Goal: Find specific page/section: Find specific page/section

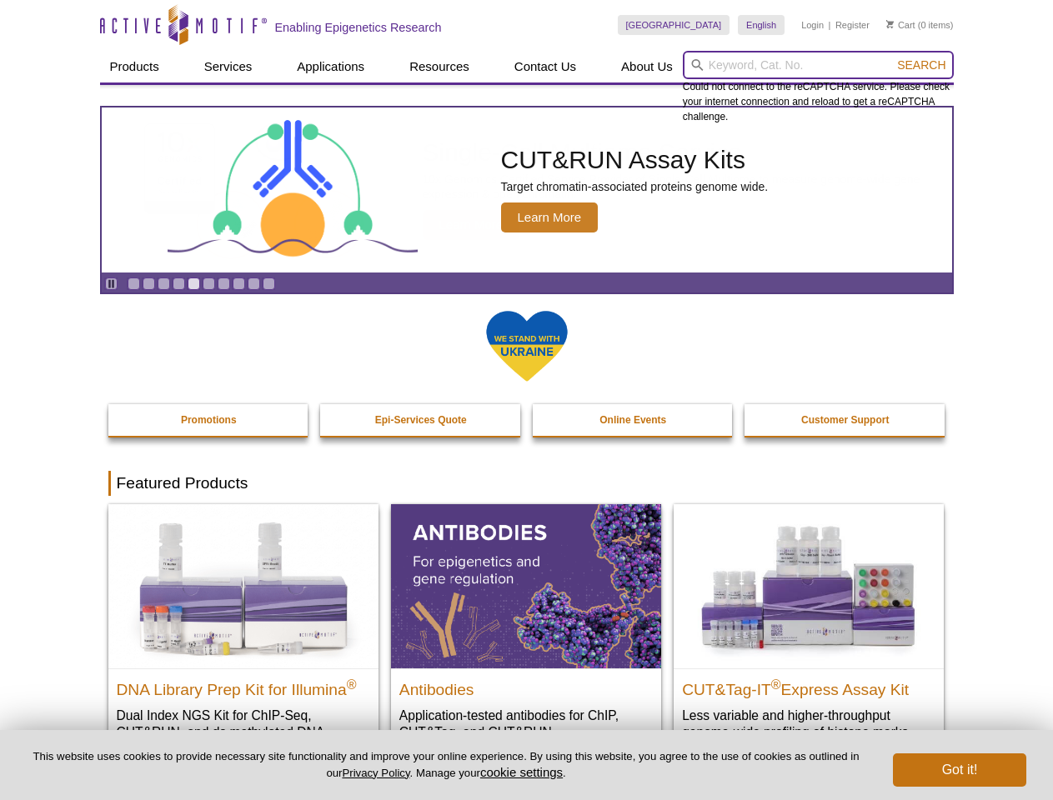
click at [818, 65] on input "search" at bounding box center [818, 65] width 271 height 28
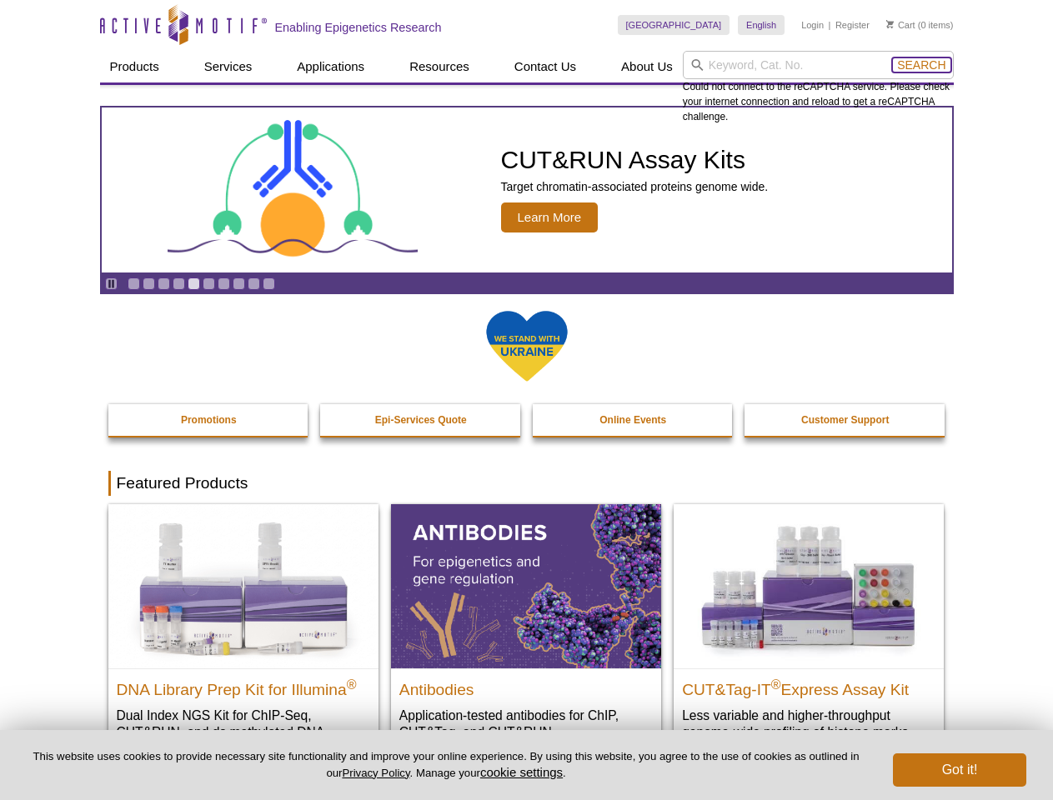
click at [921, 65] on span "Search" at bounding box center [921, 64] width 48 height 13
click at [111, 283] on icon "Pause" at bounding box center [111, 283] width 11 height 11
click at [133, 283] on link "Go to slide 1" at bounding box center [134, 284] width 13 height 13
click at [148, 283] on link "Go to slide 2" at bounding box center [149, 284] width 13 height 13
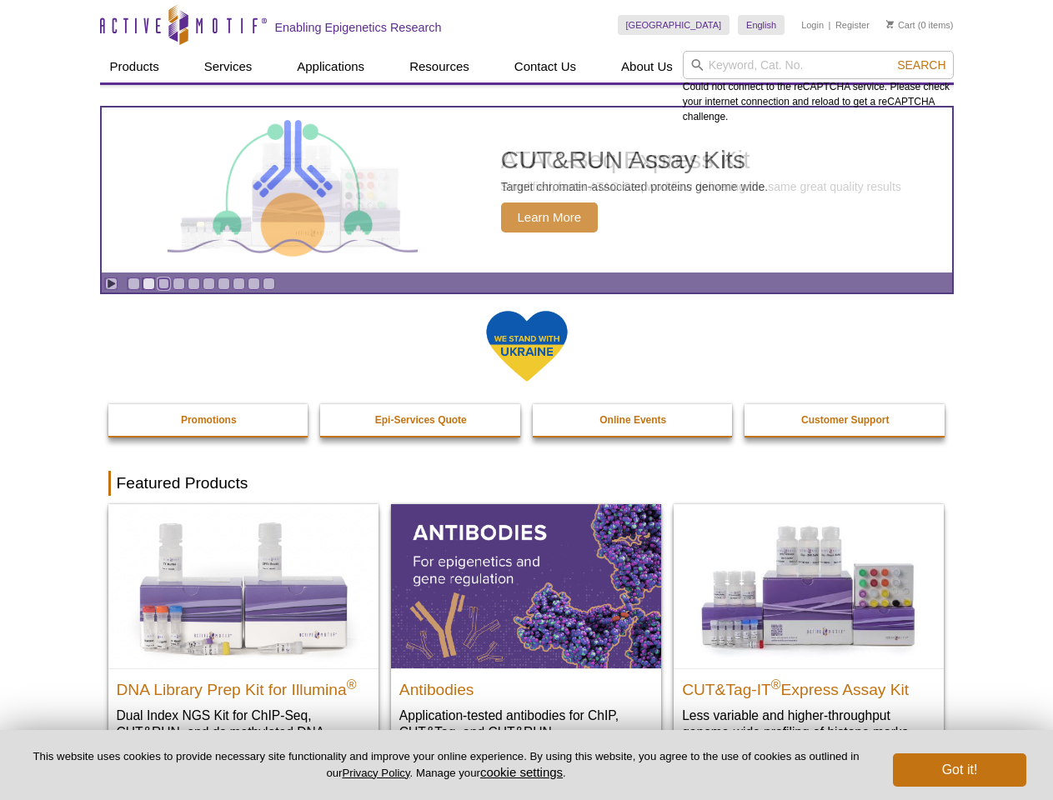
click at [163, 283] on link "Go to slide 3" at bounding box center [164, 284] width 13 height 13
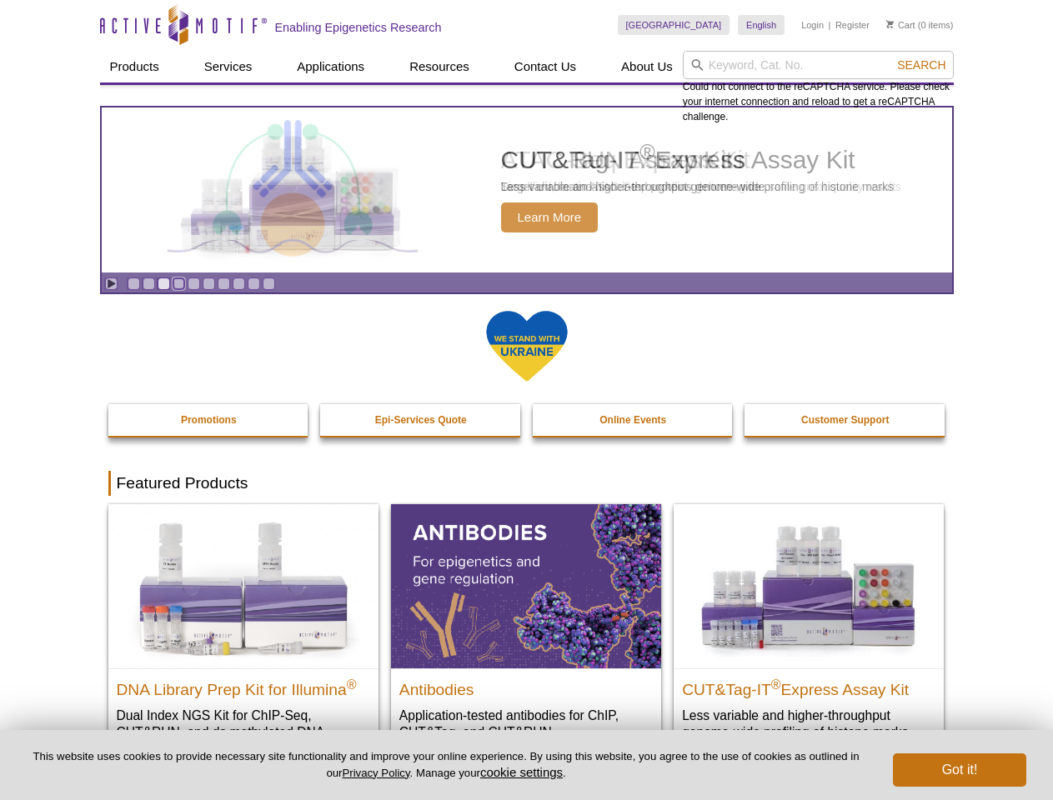
click at [178, 283] on link "Go to slide 4" at bounding box center [179, 284] width 13 height 13
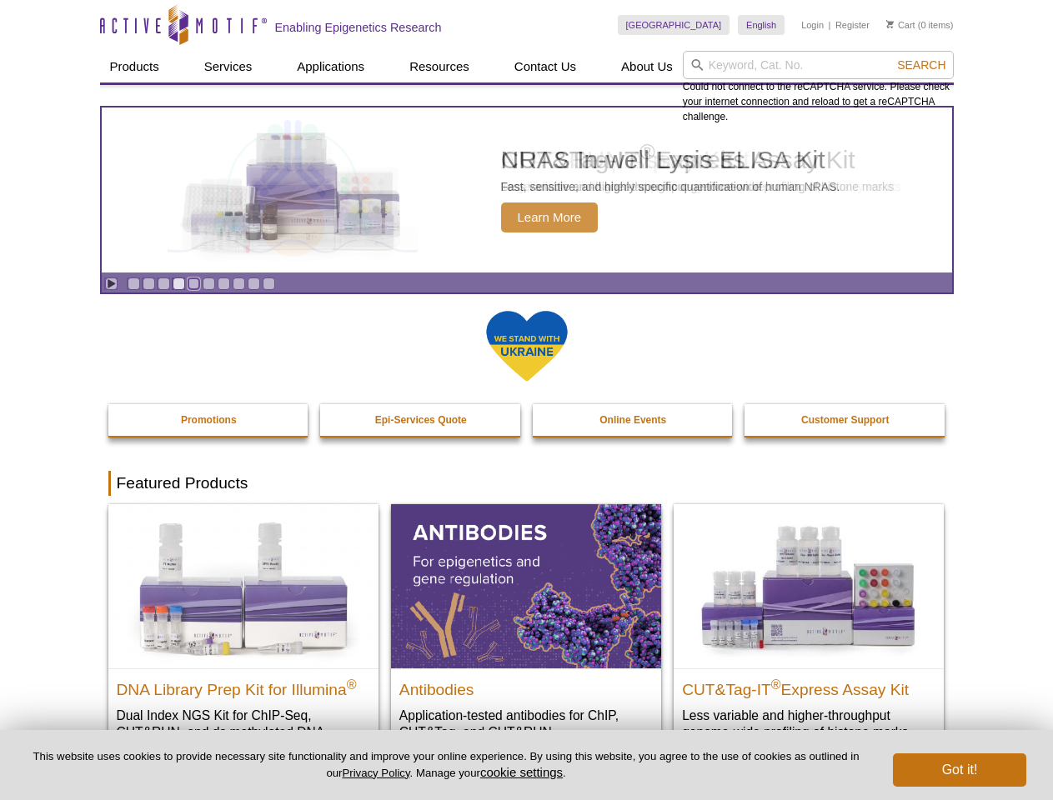
click at [193, 283] on link "Go to slide 5" at bounding box center [194, 284] width 13 height 13
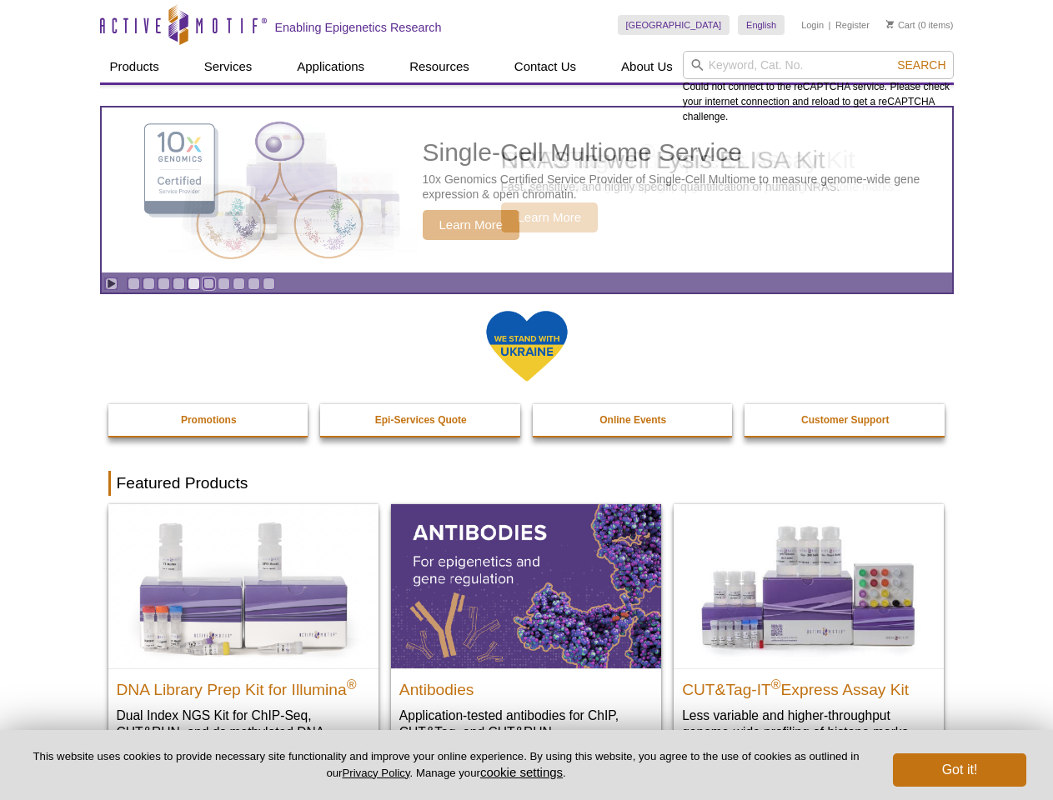
click at [208, 283] on link "Go to slide 6" at bounding box center [209, 284] width 13 height 13
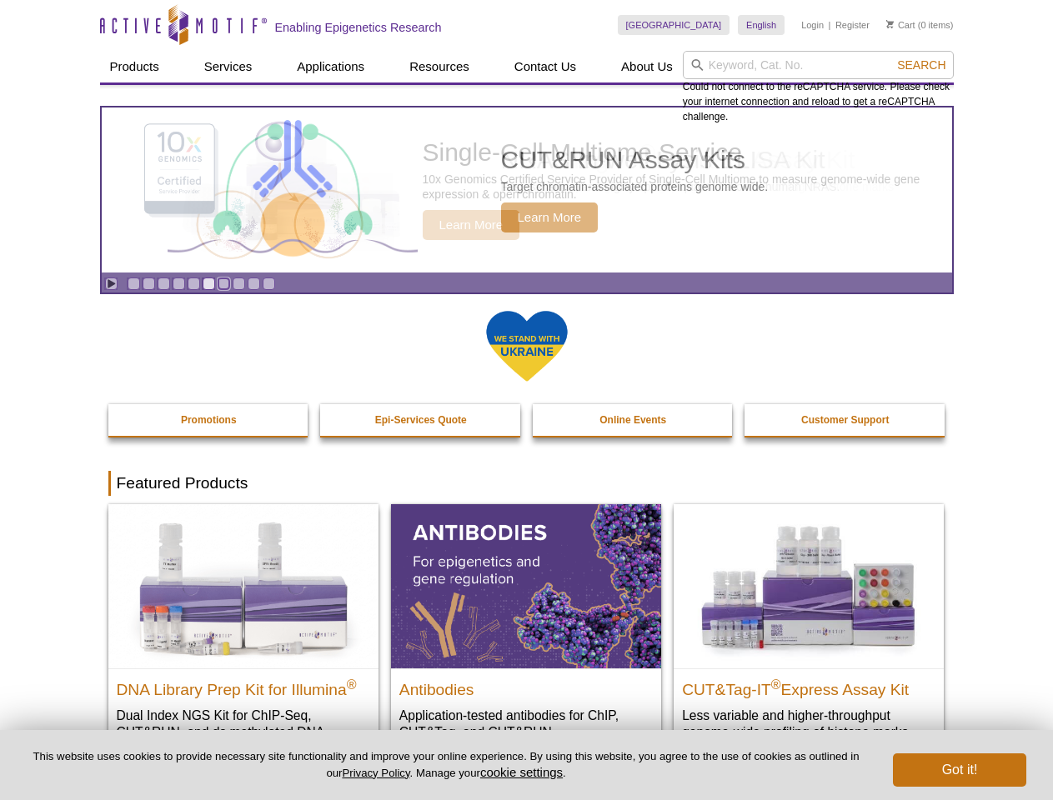
click at [223, 283] on link "Go to slide 7" at bounding box center [224, 284] width 13 height 13
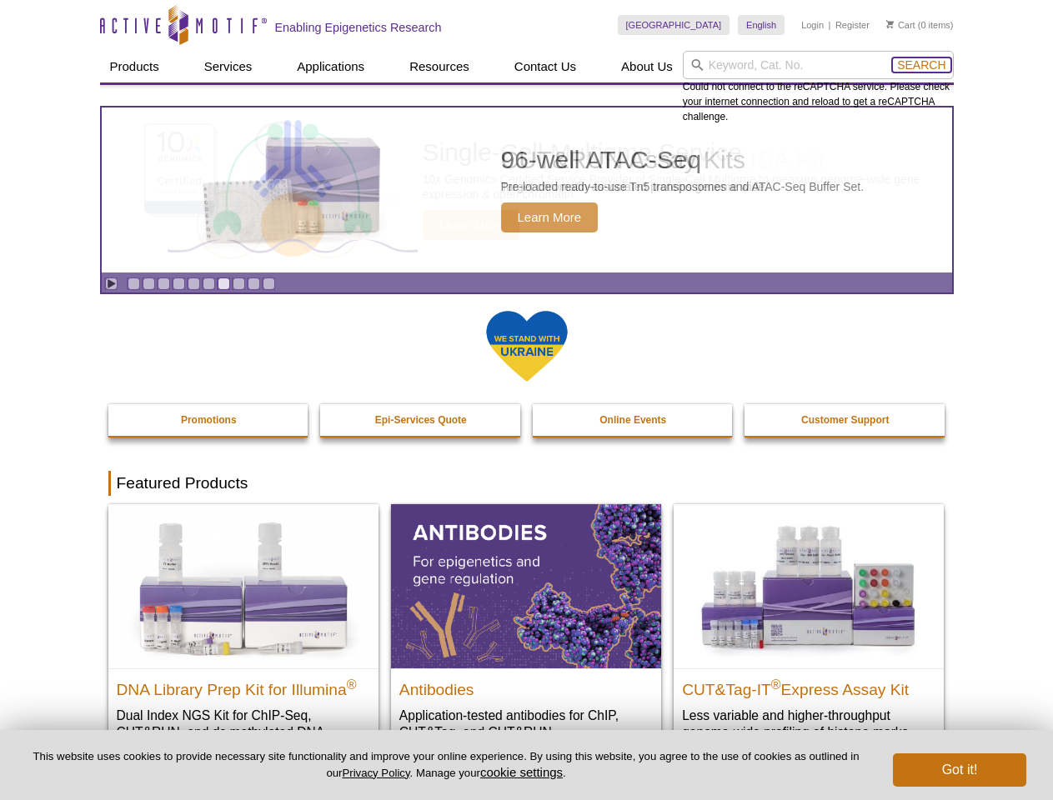
click at [921, 65] on span "Search" at bounding box center [921, 64] width 48 height 13
